Goal: Task Accomplishment & Management: Use online tool/utility

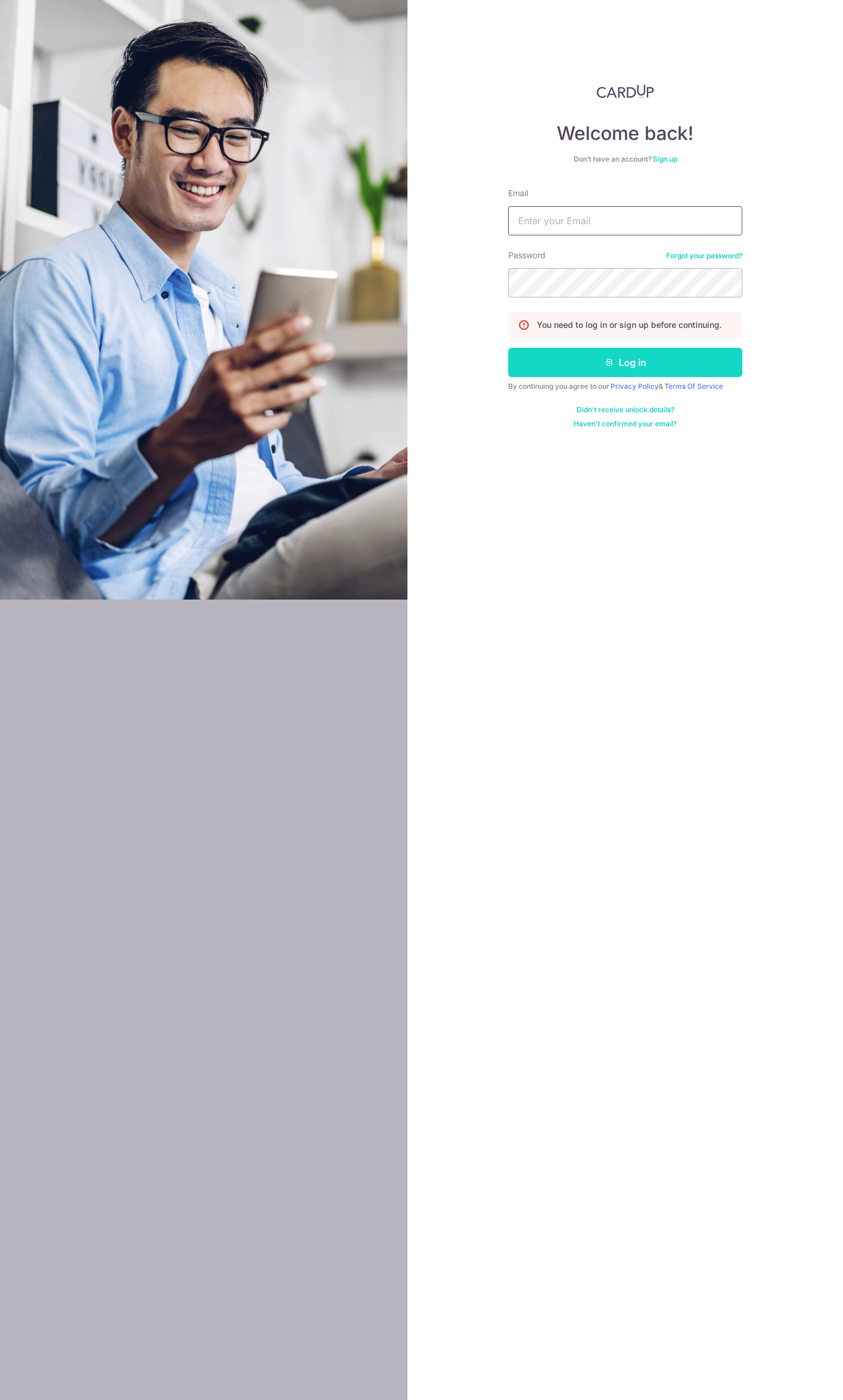
type input "[EMAIL_ADDRESS][DOMAIN_NAME]"
click at [596, 364] on button "Log in" at bounding box center [625, 362] width 234 height 29
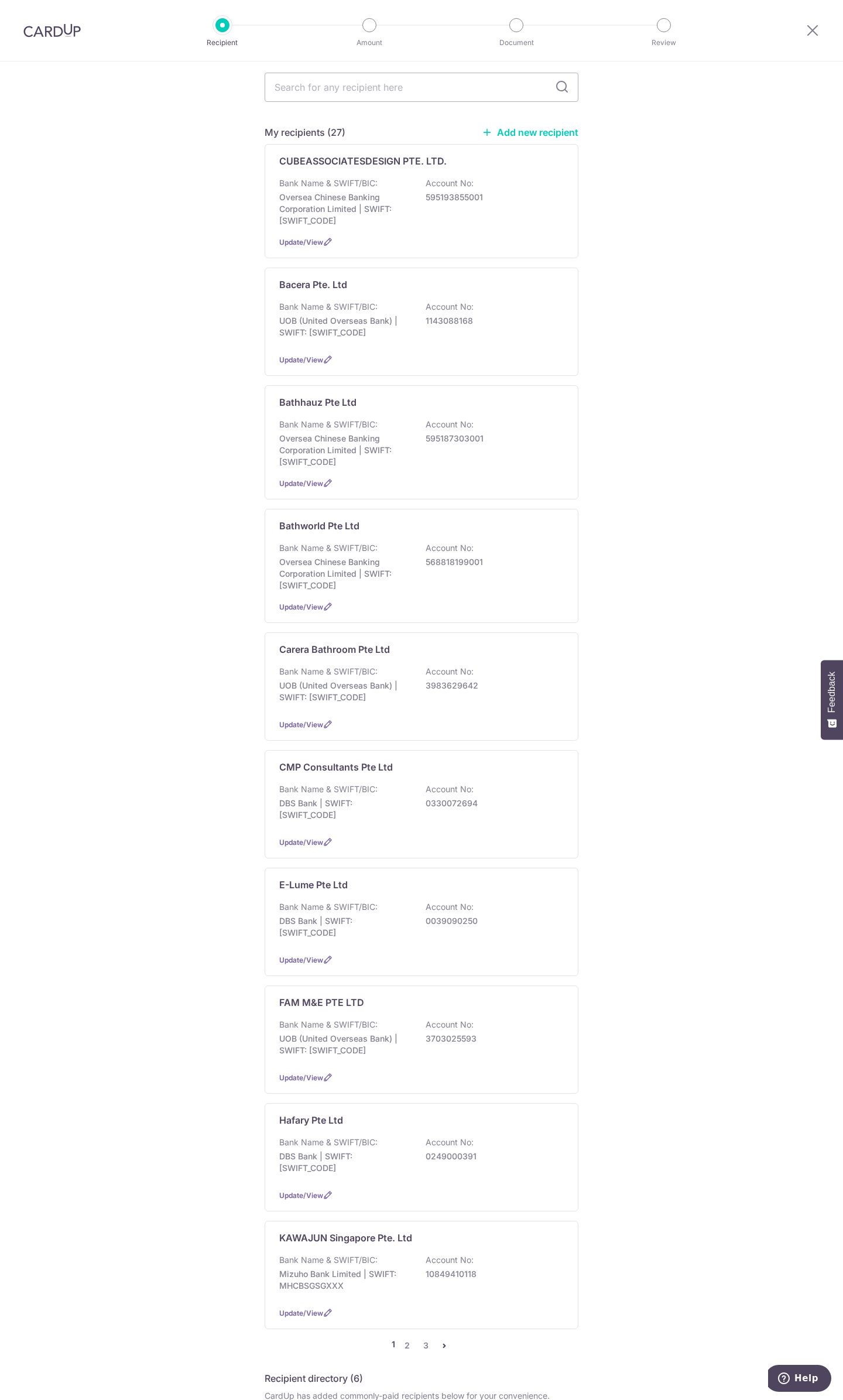
scroll to position [117, 0]
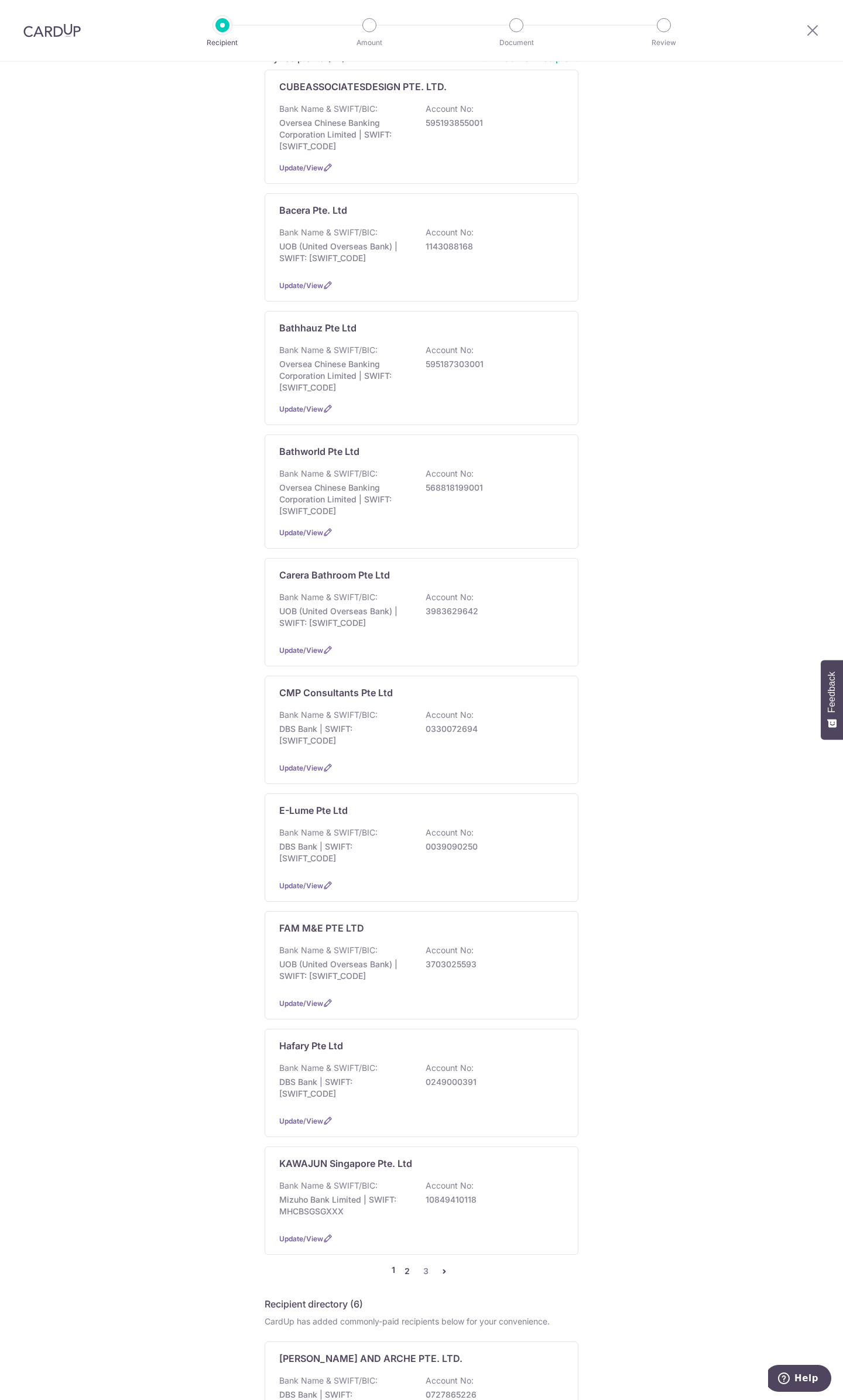
click at [404, 1267] on link "2" at bounding box center [407, 1270] width 14 height 14
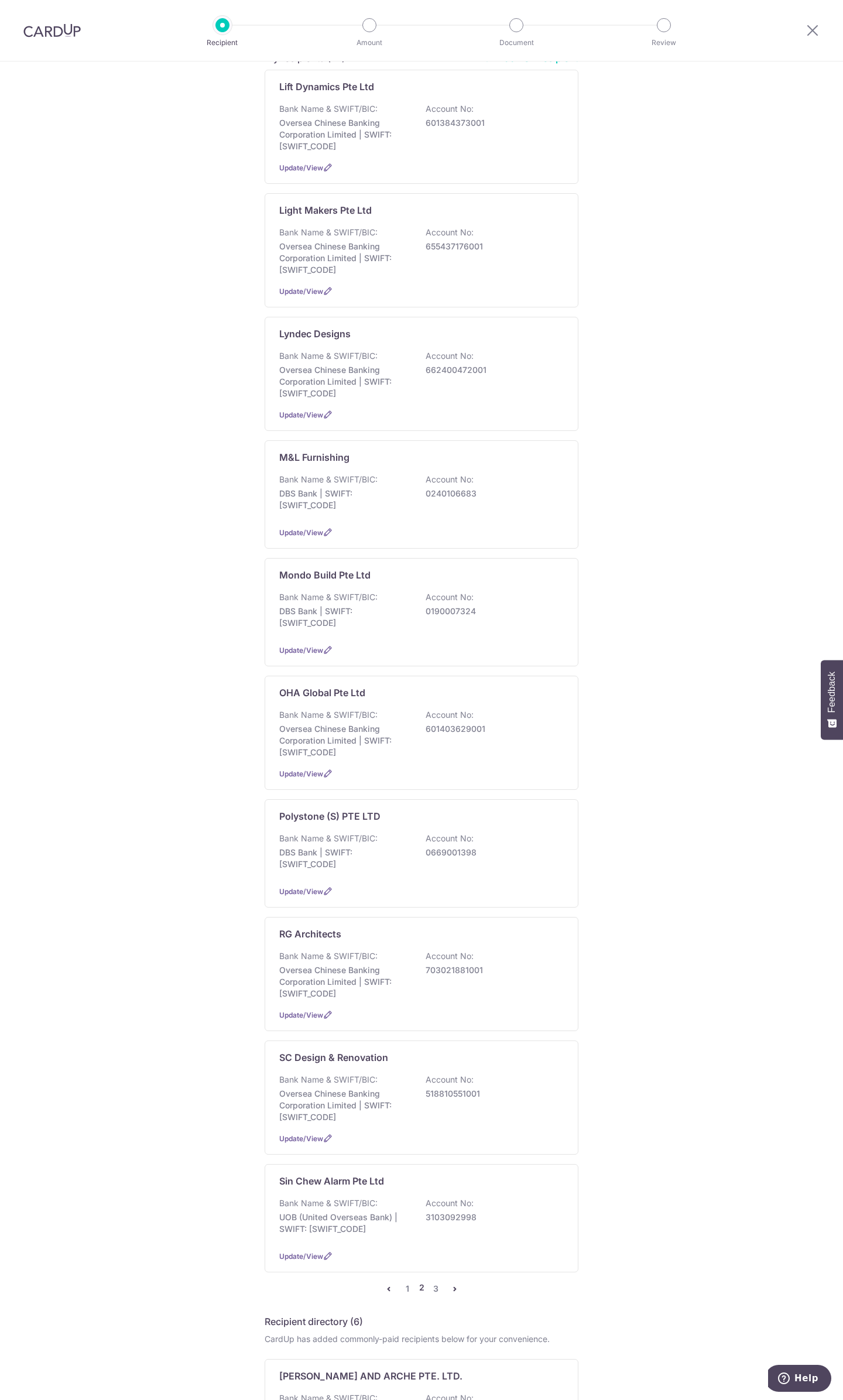
scroll to position [0, 0]
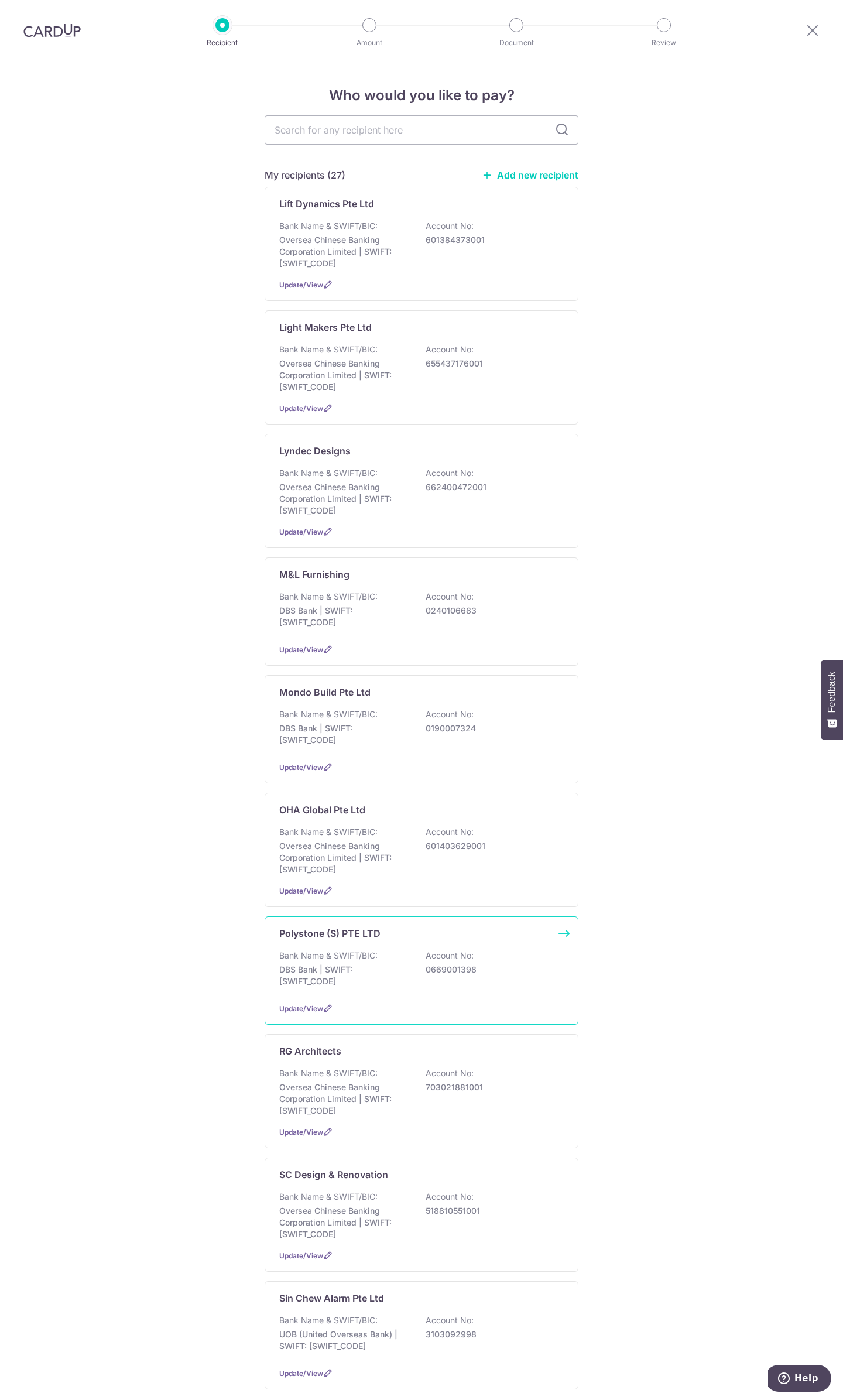
click at [311, 949] on p "Bank Name & SWIFT/BIC:" at bounding box center [328, 955] width 98 height 12
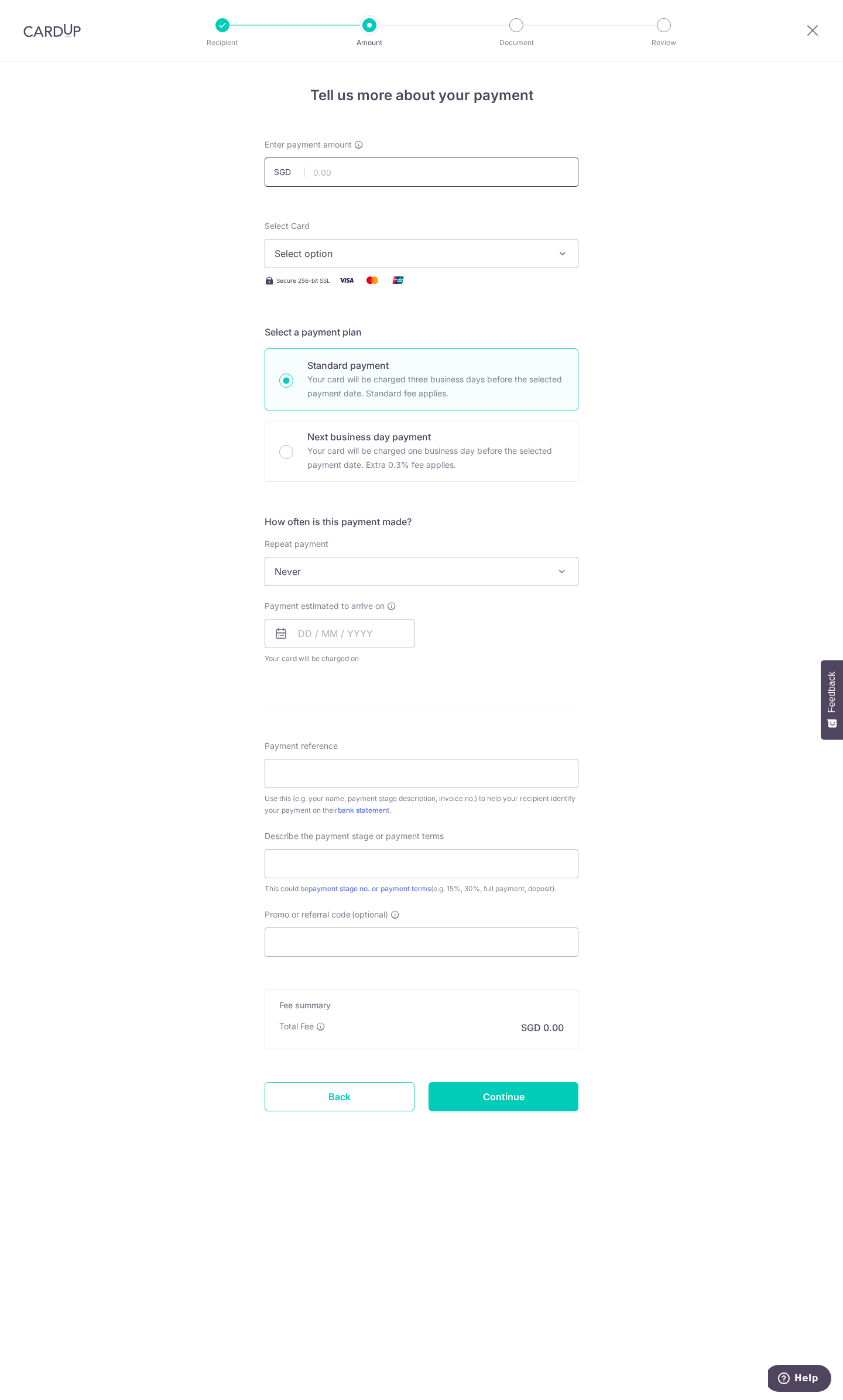
click at [378, 169] on input "text" at bounding box center [422, 172] width 314 height 29
type input "16,025.90"
click at [546, 260] on span "Select option" at bounding box center [411, 253] width 273 height 14
click at [353, 340] on span "**** 4949" at bounding box center [421, 337] width 294 height 14
click at [335, 641] on input "text" at bounding box center [339, 634] width 150 height 29
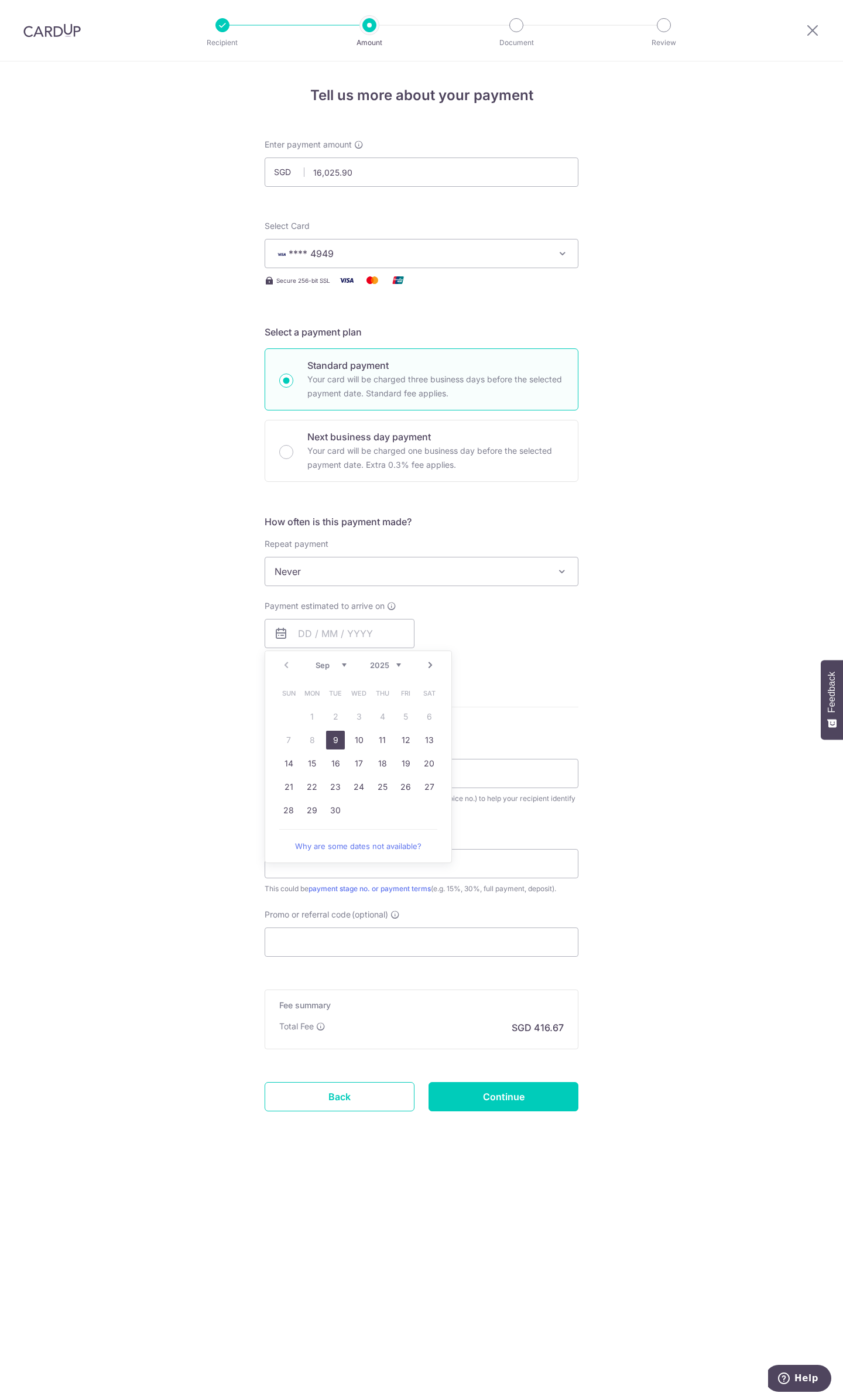
click at [330, 739] on link "9" at bounding box center [335, 739] width 18 height 18
type input "[DATE]"
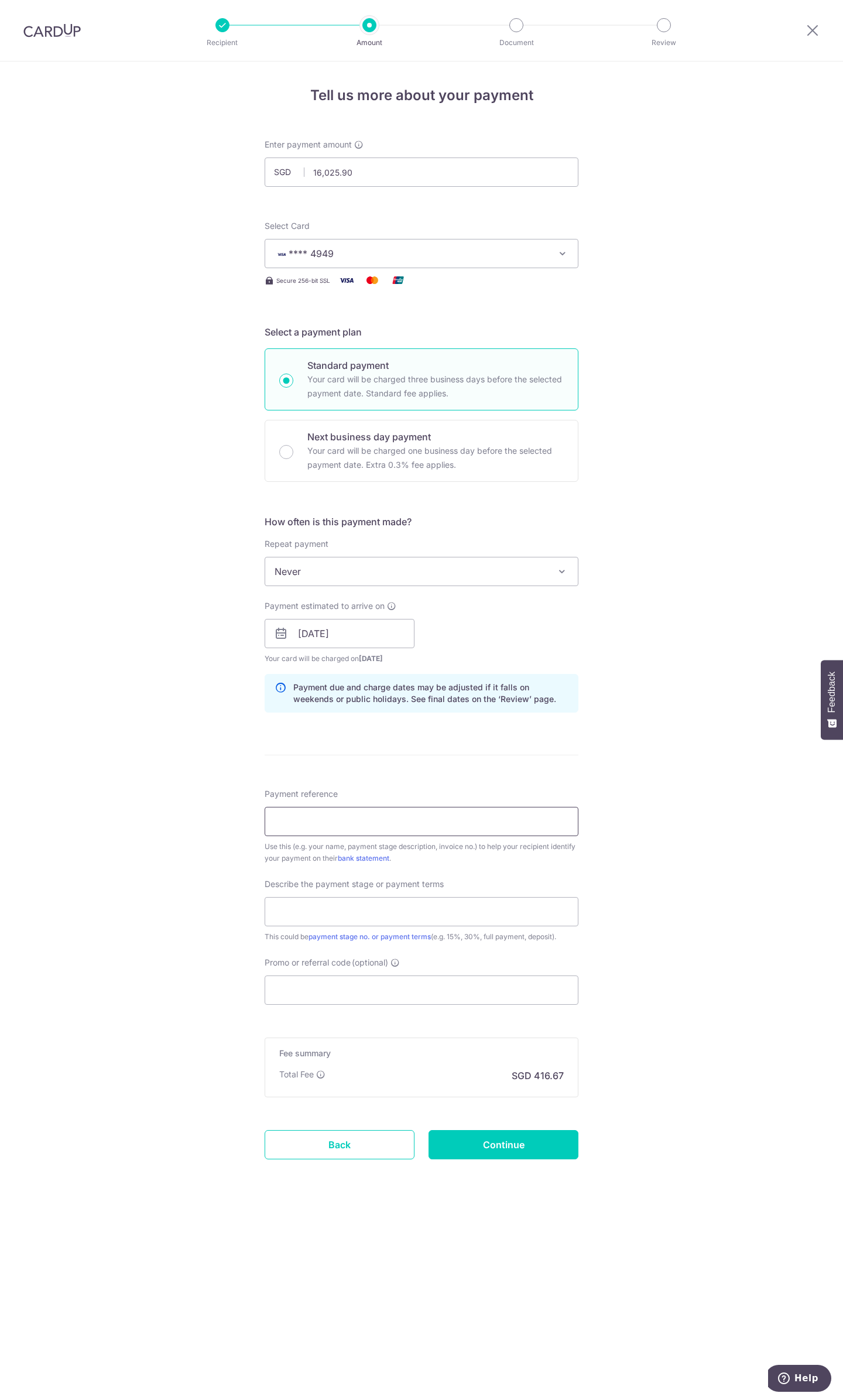
click at [399, 820] on input "Payment reference" at bounding box center [422, 822] width 314 height 29
type input "20250496"
click at [420, 918] on input "text" at bounding box center [422, 912] width 314 height 29
type input "Final payment"
click at [350, 983] on input "Promo or referral code (optional)" at bounding box center [422, 989] width 314 height 29
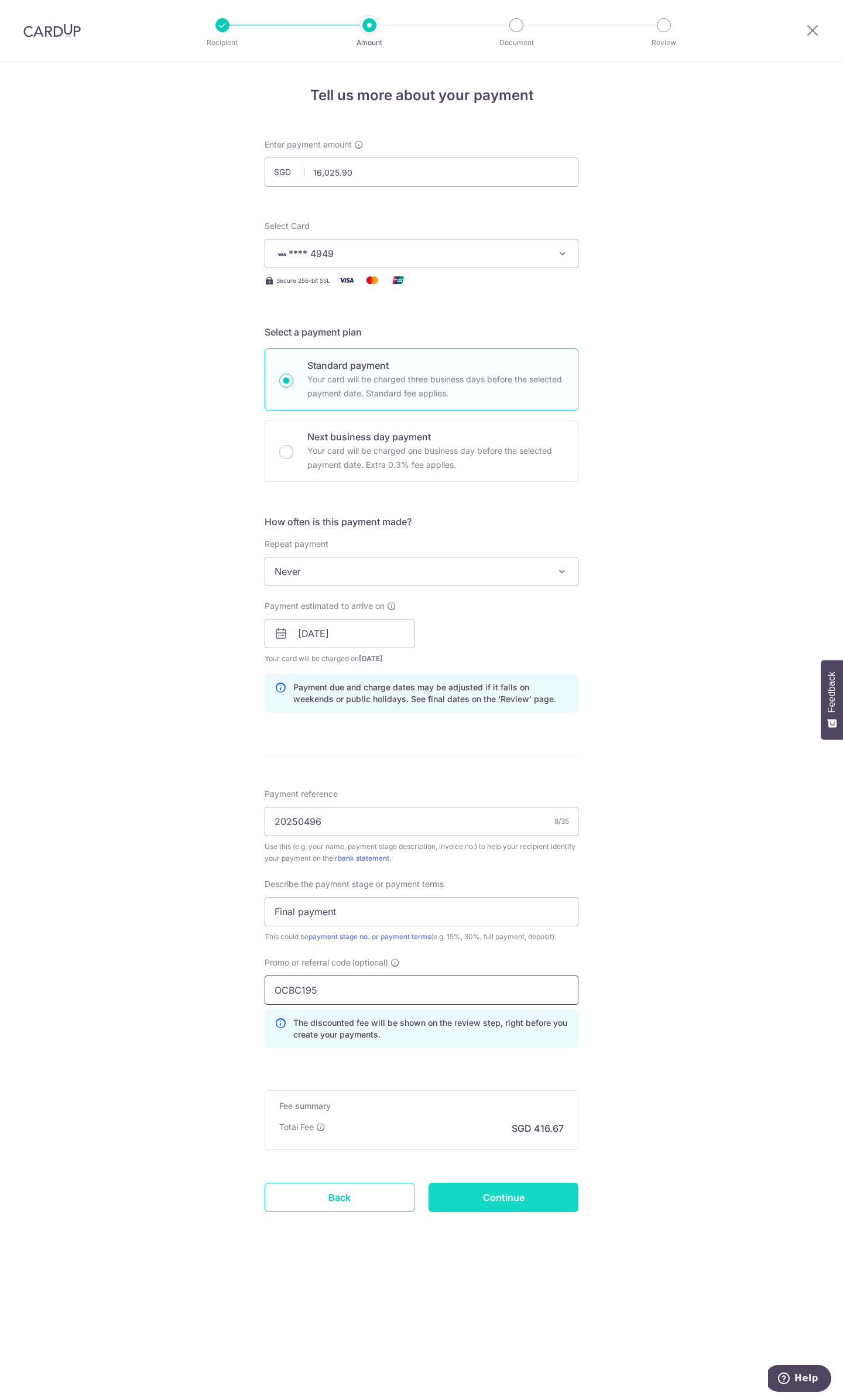
type input "OCBC195"
click at [519, 1197] on input "Continue" at bounding box center [503, 1197] width 150 height 29
type input "Create Schedule"
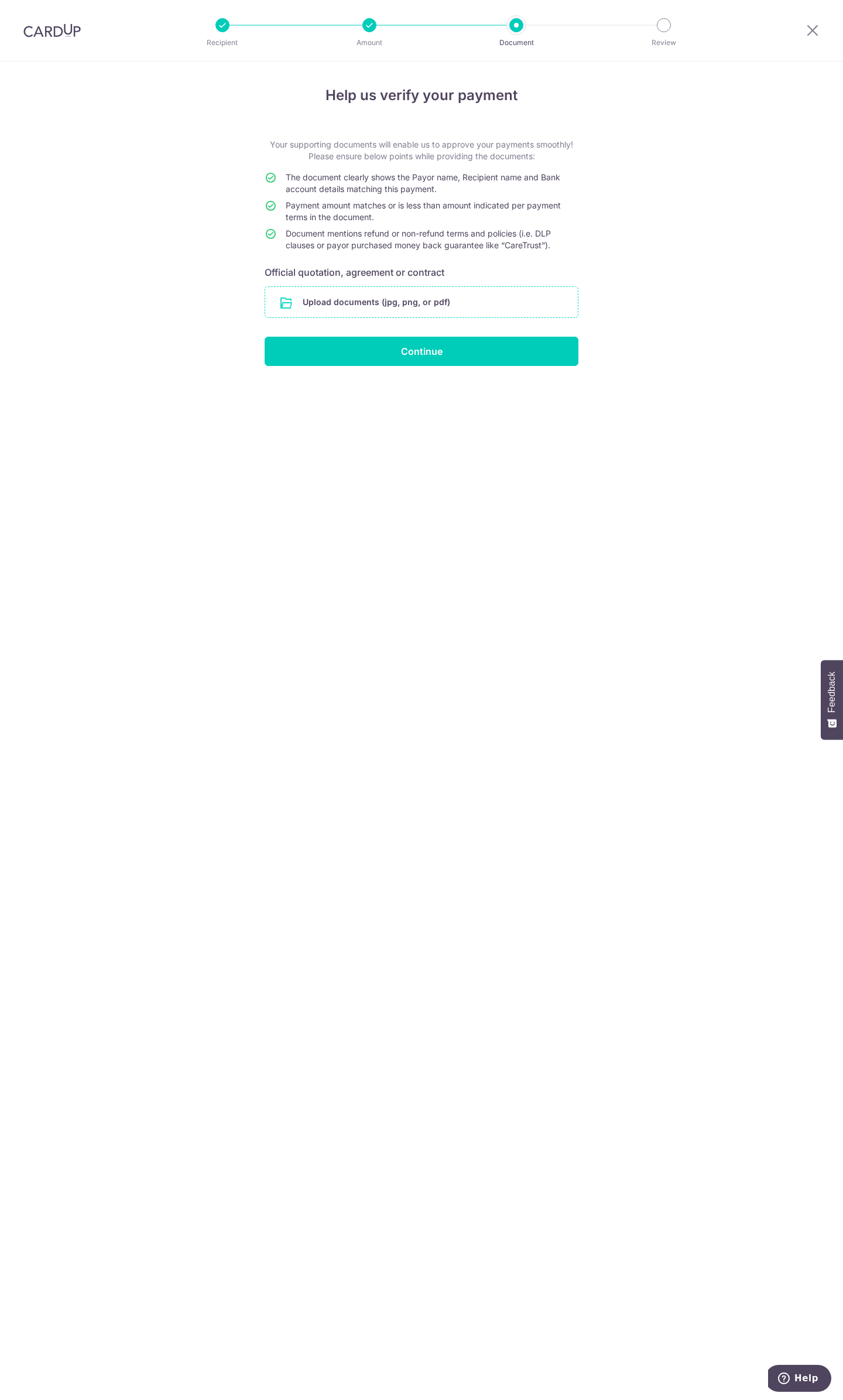
click at [418, 298] on input "file" at bounding box center [422, 301] width 313 height 30
click at [381, 296] on input "file" at bounding box center [422, 301] width 313 height 30
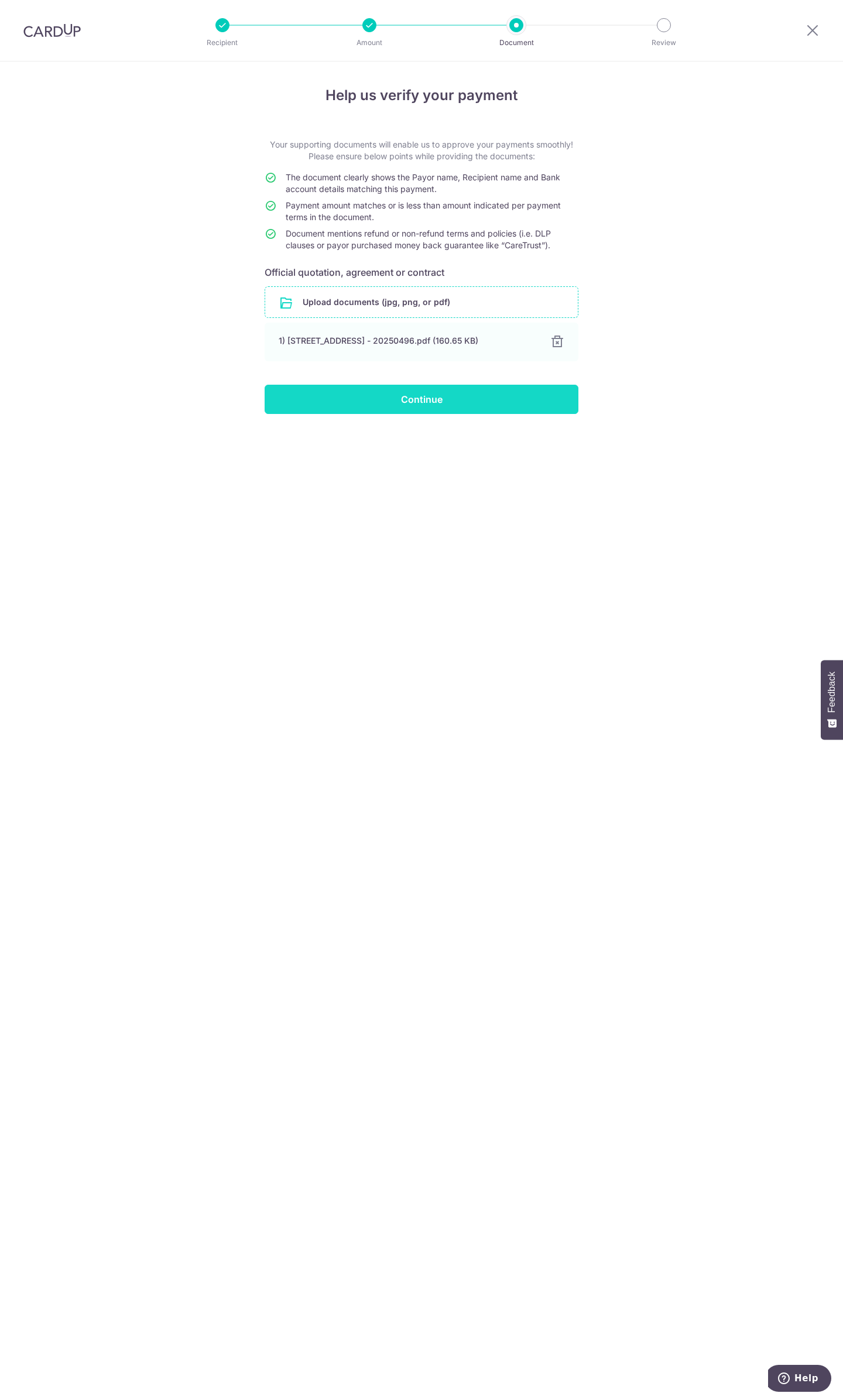
click at [416, 400] on input "Continue" at bounding box center [422, 399] width 314 height 29
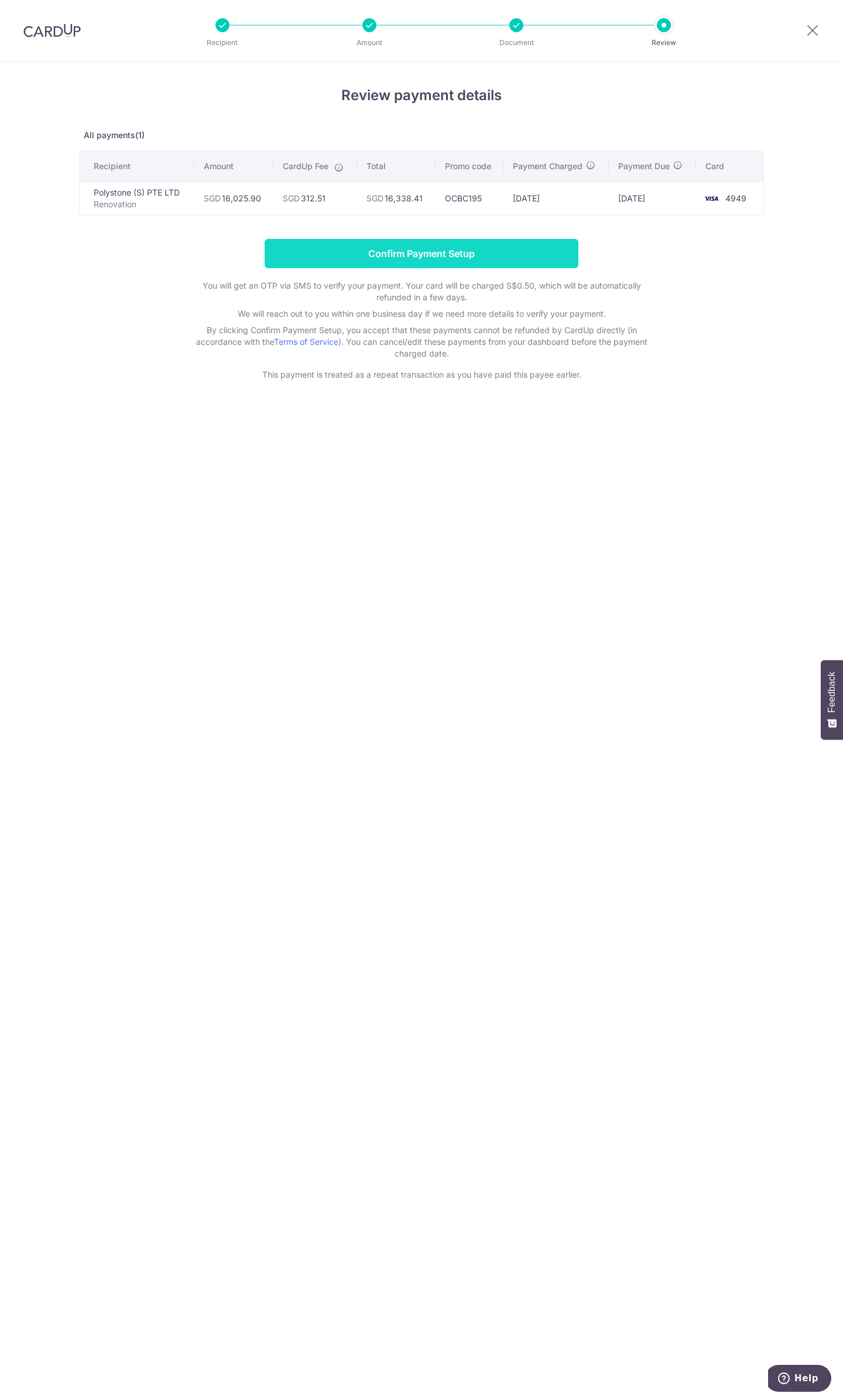
click at [458, 254] on input "Confirm Payment Setup" at bounding box center [422, 253] width 314 height 29
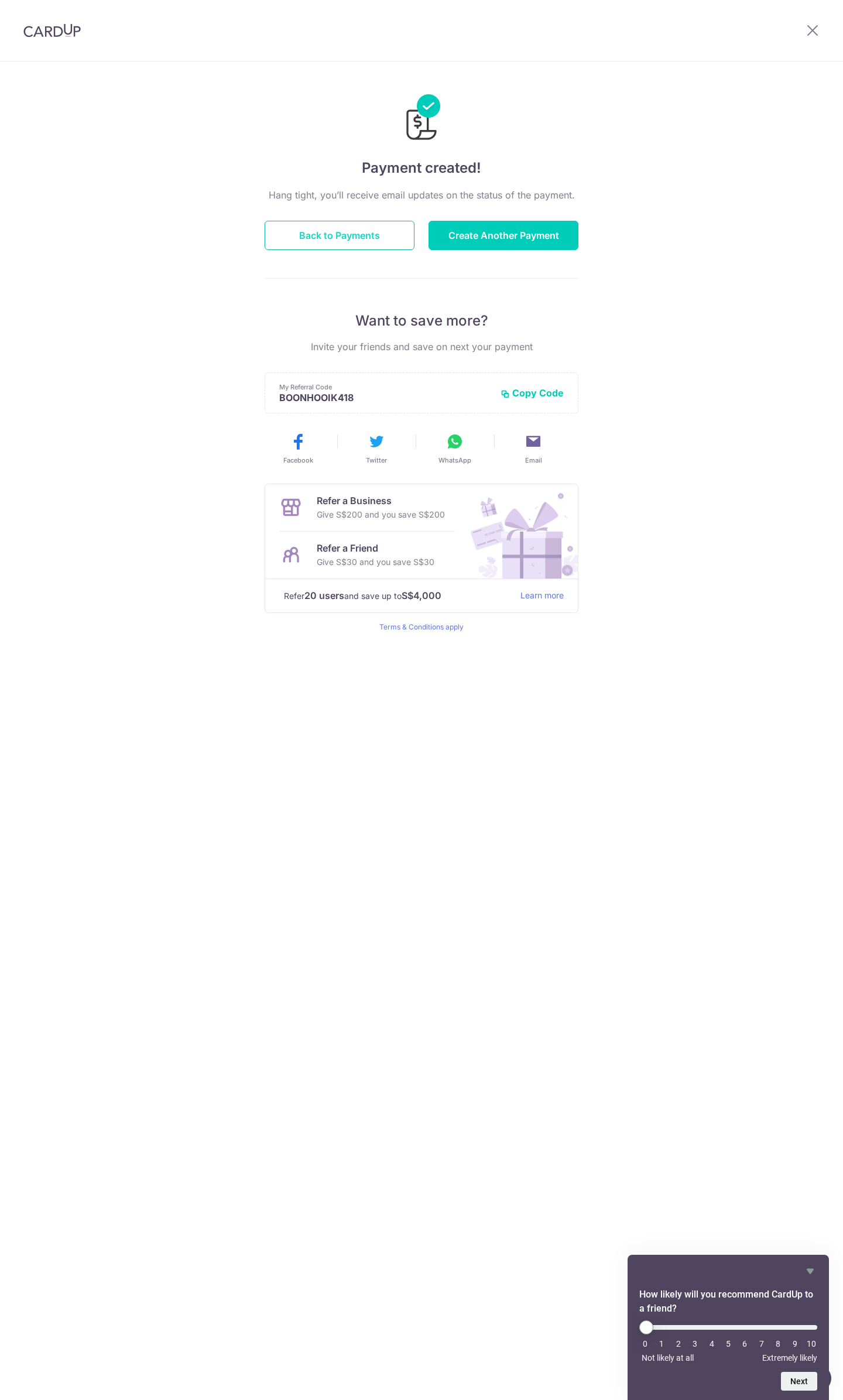
click at [379, 237] on button "Back to Payments" at bounding box center [339, 235] width 150 height 29
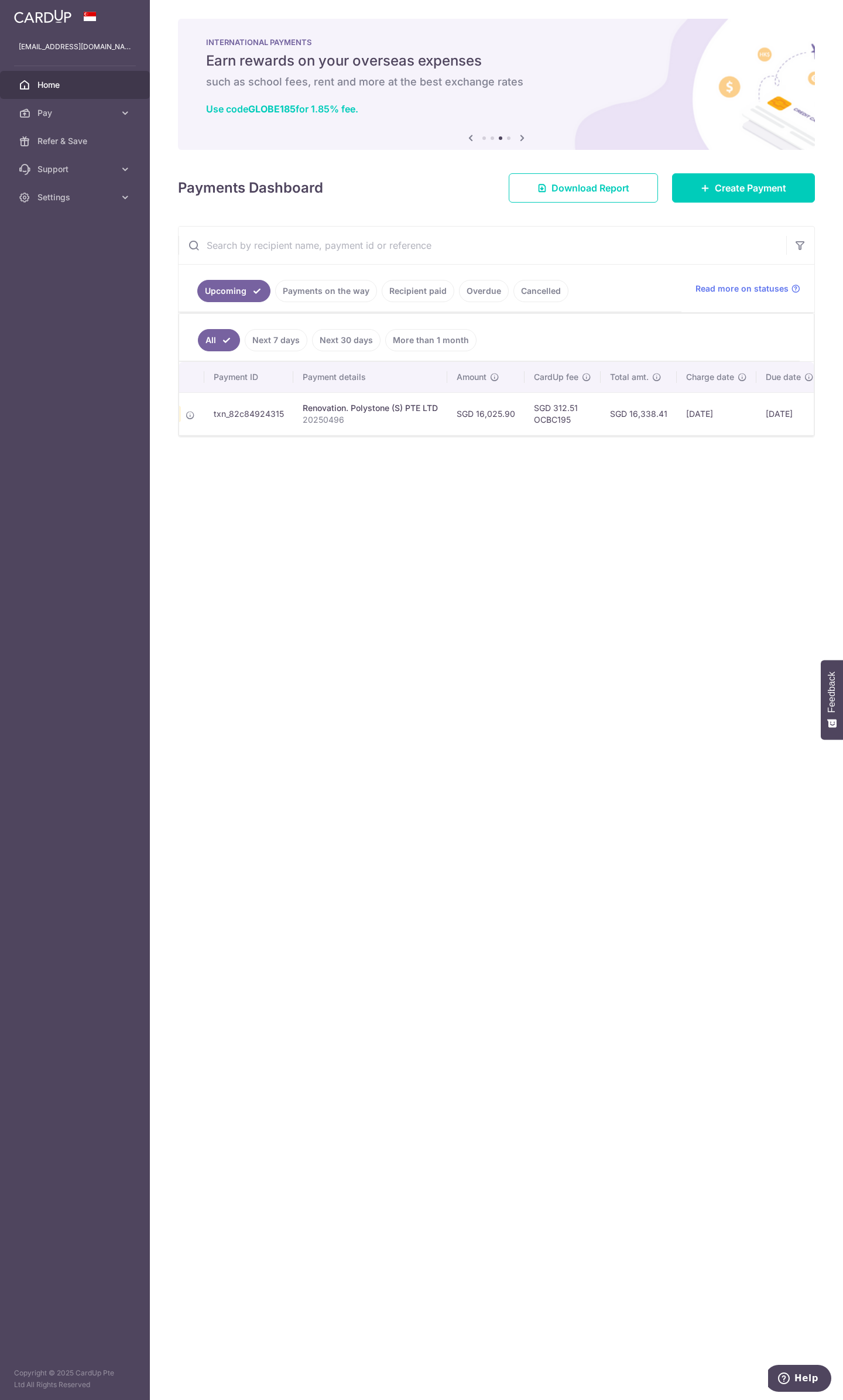
scroll to position [0, 106]
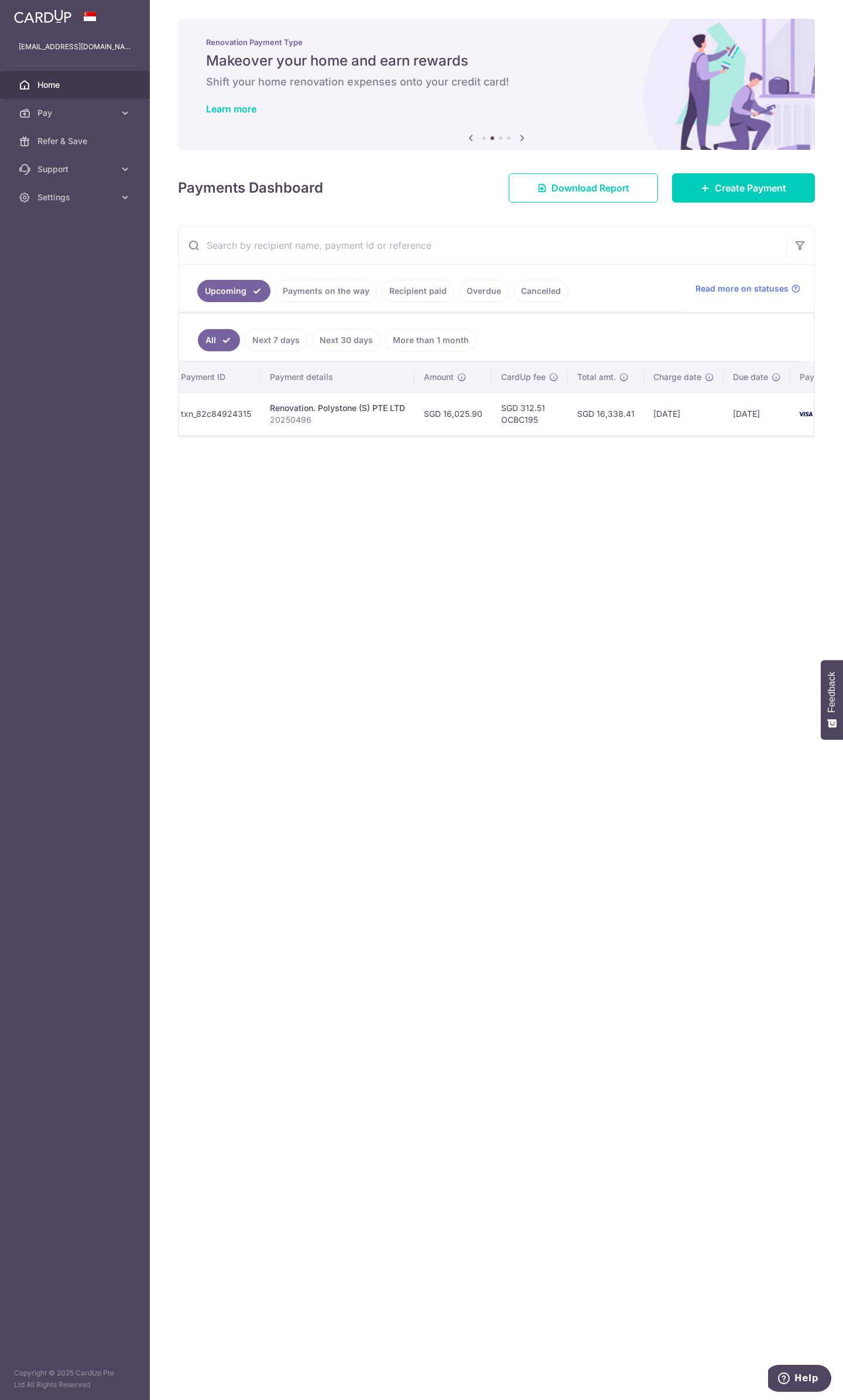
click at [426, 294] on link "Recipient paid" at bounding box center [418, 291] width 73 height 22
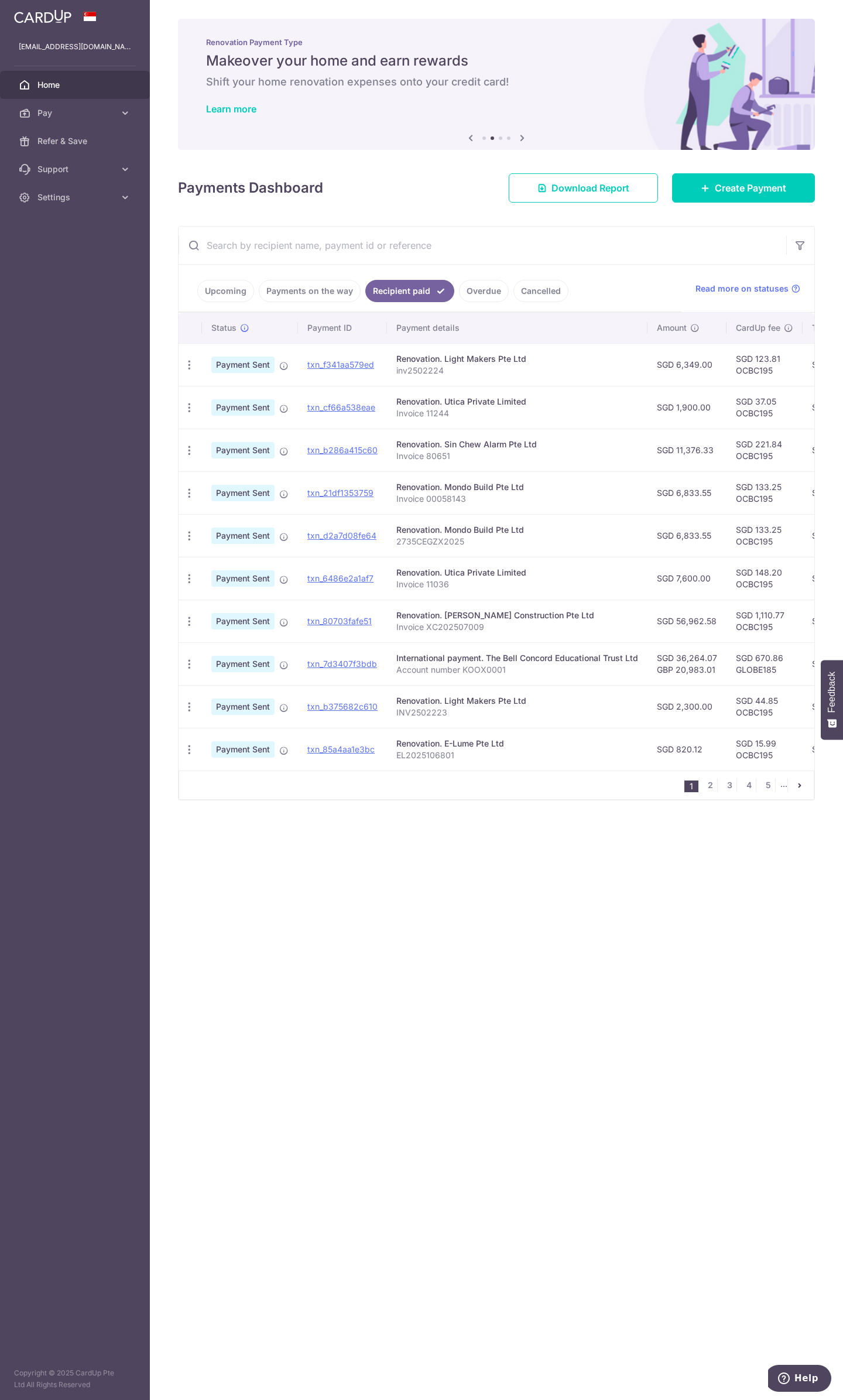
click at [668, 242] on input "text" at bounding box center [482, 245] width 608 height 38
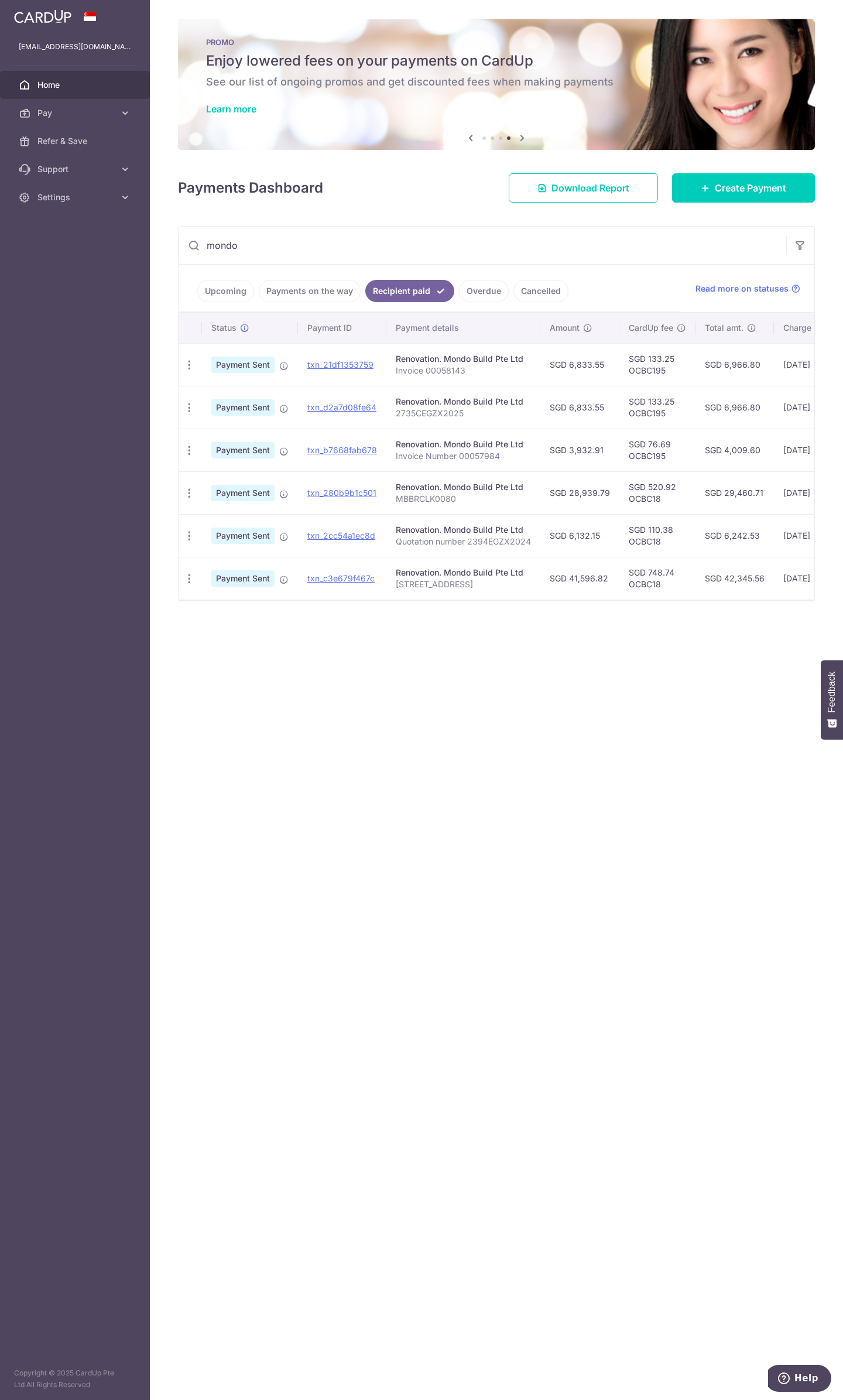
type input "mondo"
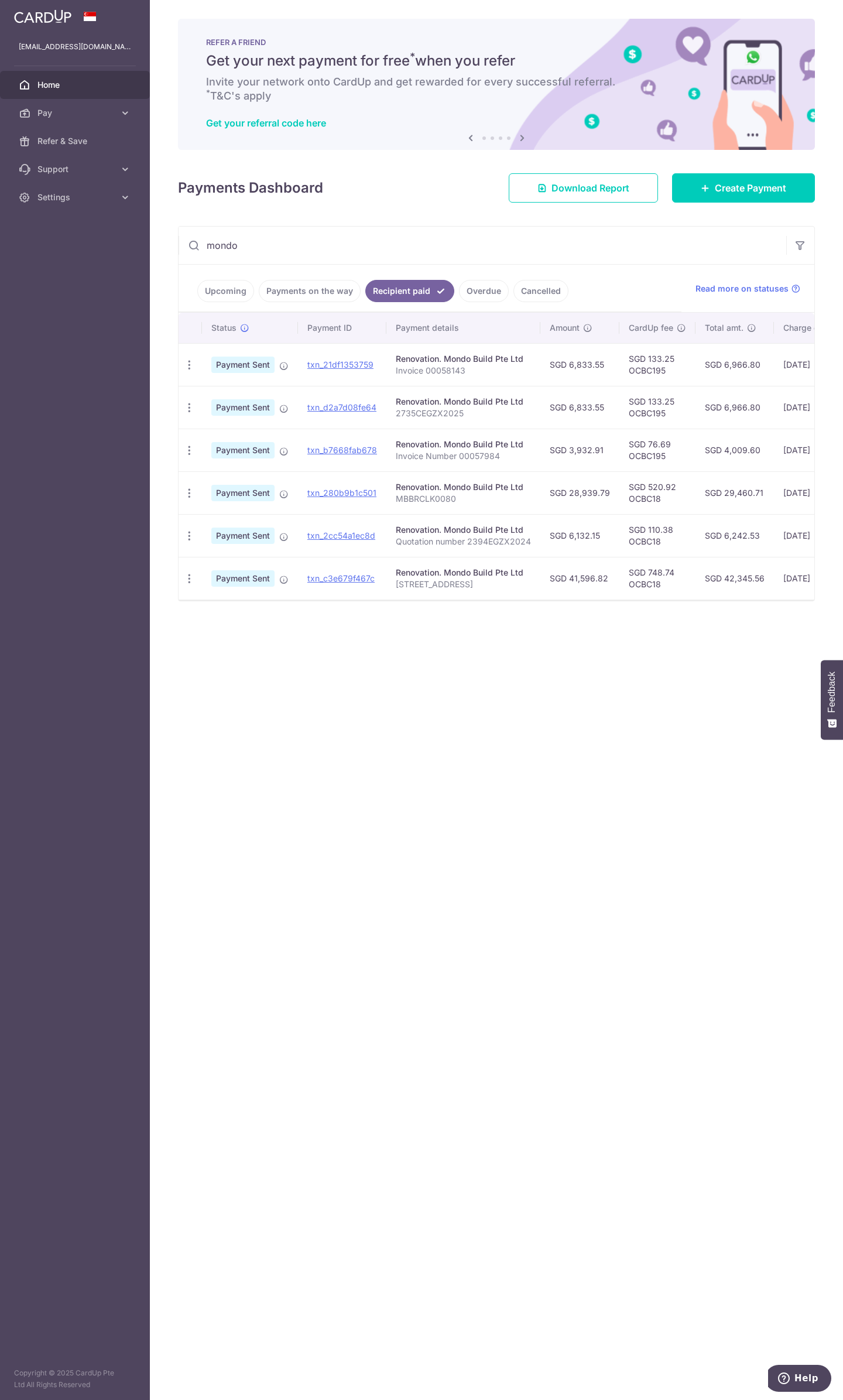
click at [392, 660] on div "× Pause Schedule Pause all future payments in this series Pause just this one p…" at bounding box center [496, 700] width 693 height 1400
